Goal: Task Accomplishment & Management: Manage account settings

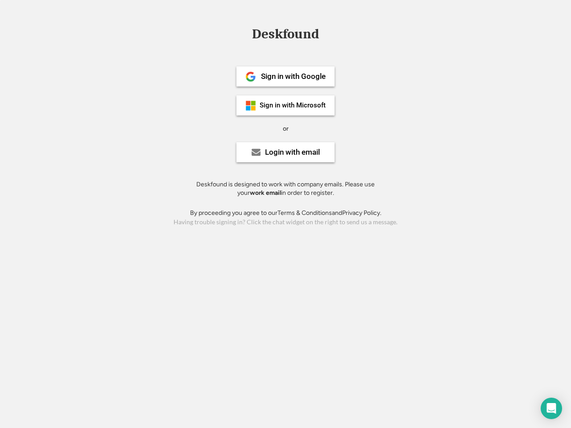
click at [285, 127] on div "or" at bounding box center [286, 128] width 6 height 9
click at [285, 36] on div "Deskfound" at bounding box center [285, 34] width 76 height 14
click at [244, 33] on div "Deskfound" at bounding box center [285, 35] width 571 height 17
click at [285, 36] on div "Deskfound" at bounding box center [285, 34] width 76 height 14
click at [285, 128] on div "or" at bounding box center [286, 128] width 6 height 9
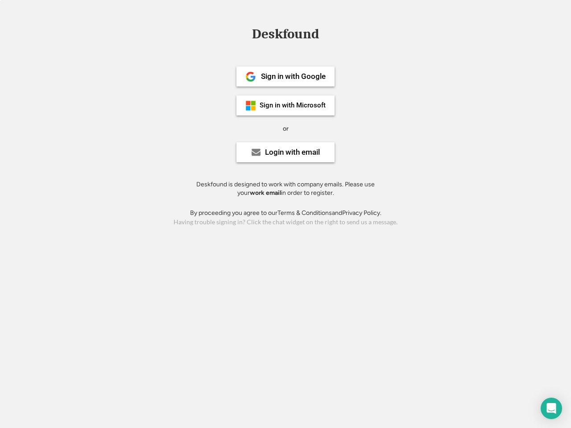
click at [285, 76] on div "Sign in with Google" at bounding box center [293, 77] width 65 height 8
click at [293, 76] on div "Sign in with Google" at bounding box center [293, 77] width 65 height 8
click at [251, 77] on img at bounding box center [250, 76] width 11 height 11
click at [285, 105] on div "Sign in with Microsoft" at bounding box center [292, 105] width 66 height 7
click at [293, 105] on div "Sign in with Microsoft" at bounding box center [292, 105] width 66 height 7
